Goal: Transaction & Acquisition: Purchase product/service

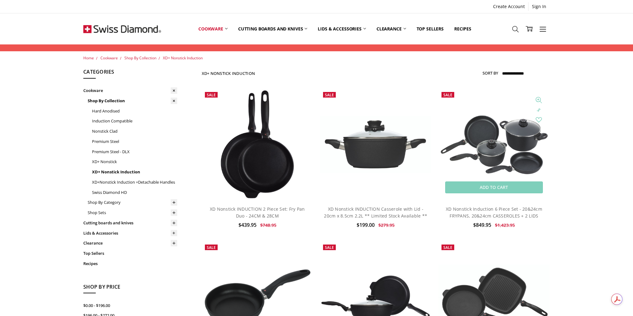
click at [509, 139] on img at bounding box center [494, 145] width 111 height 63
